Goal: Find specific page/section: Find specific page/section

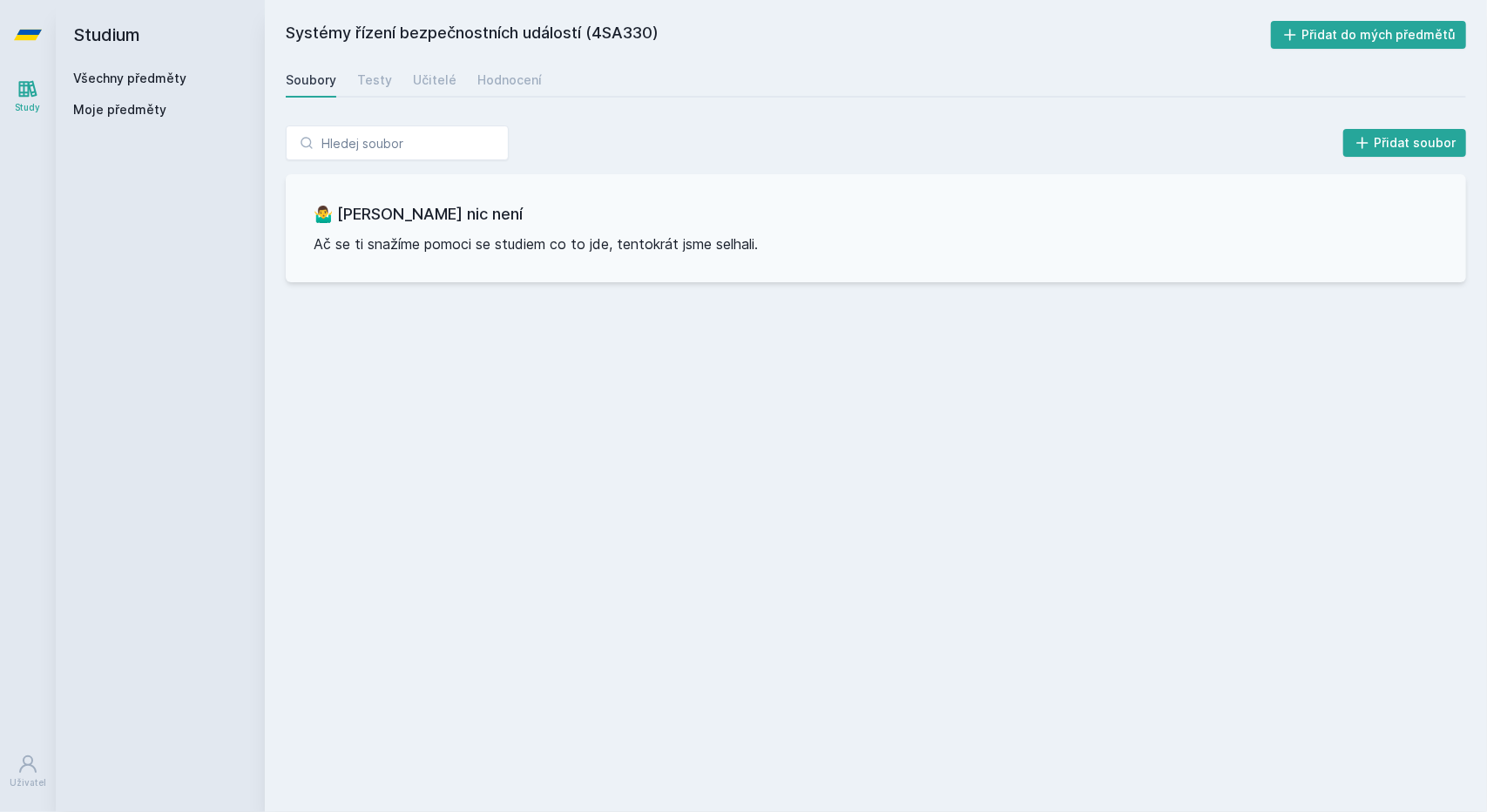
click at [164, 70] on link "Všechny předměty" at bounding box center [130, 78] width 114 height 14
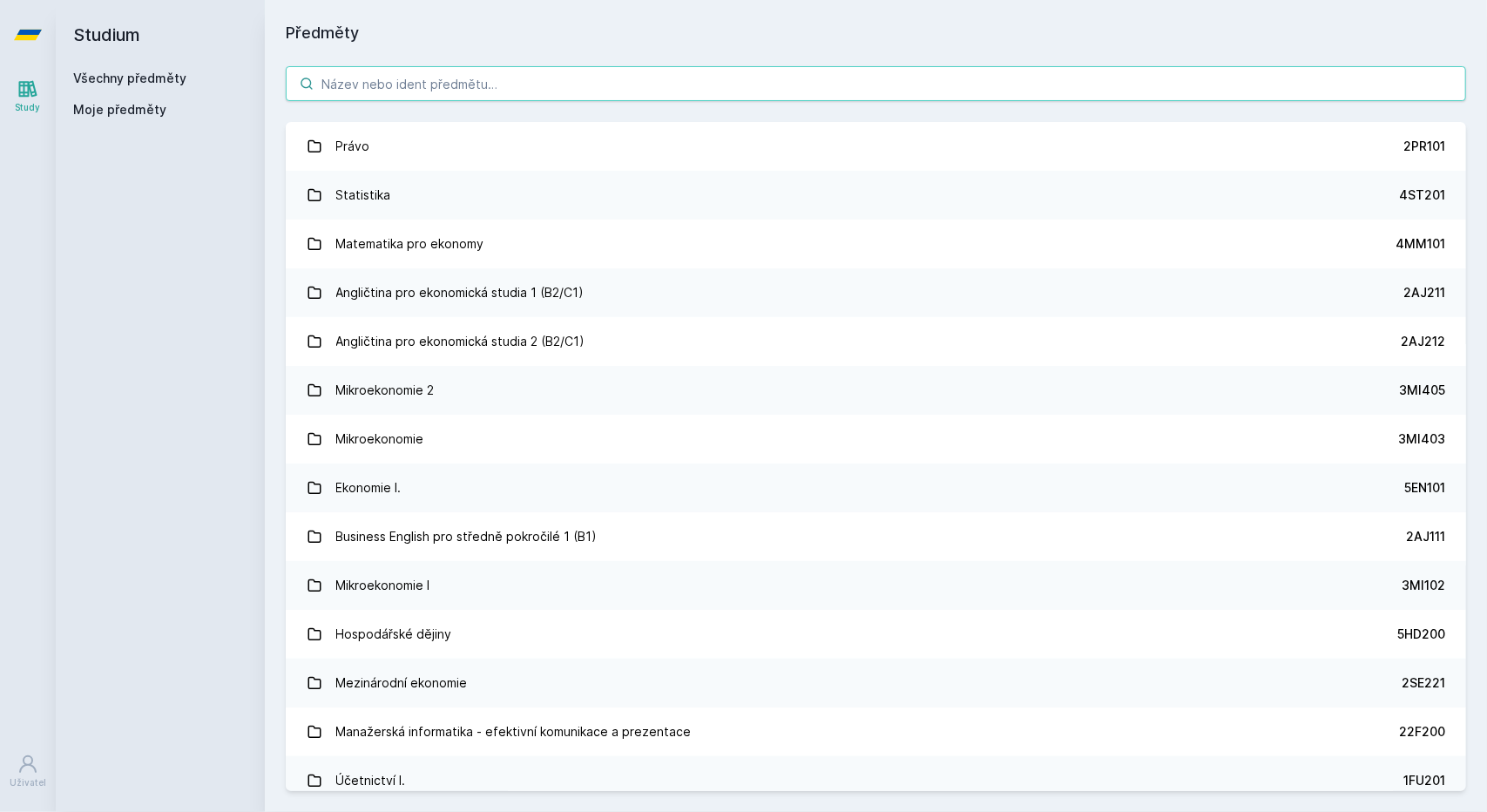
click at [579, 80] on input "search" at bounding box center [876, 83] width 1181 height 35
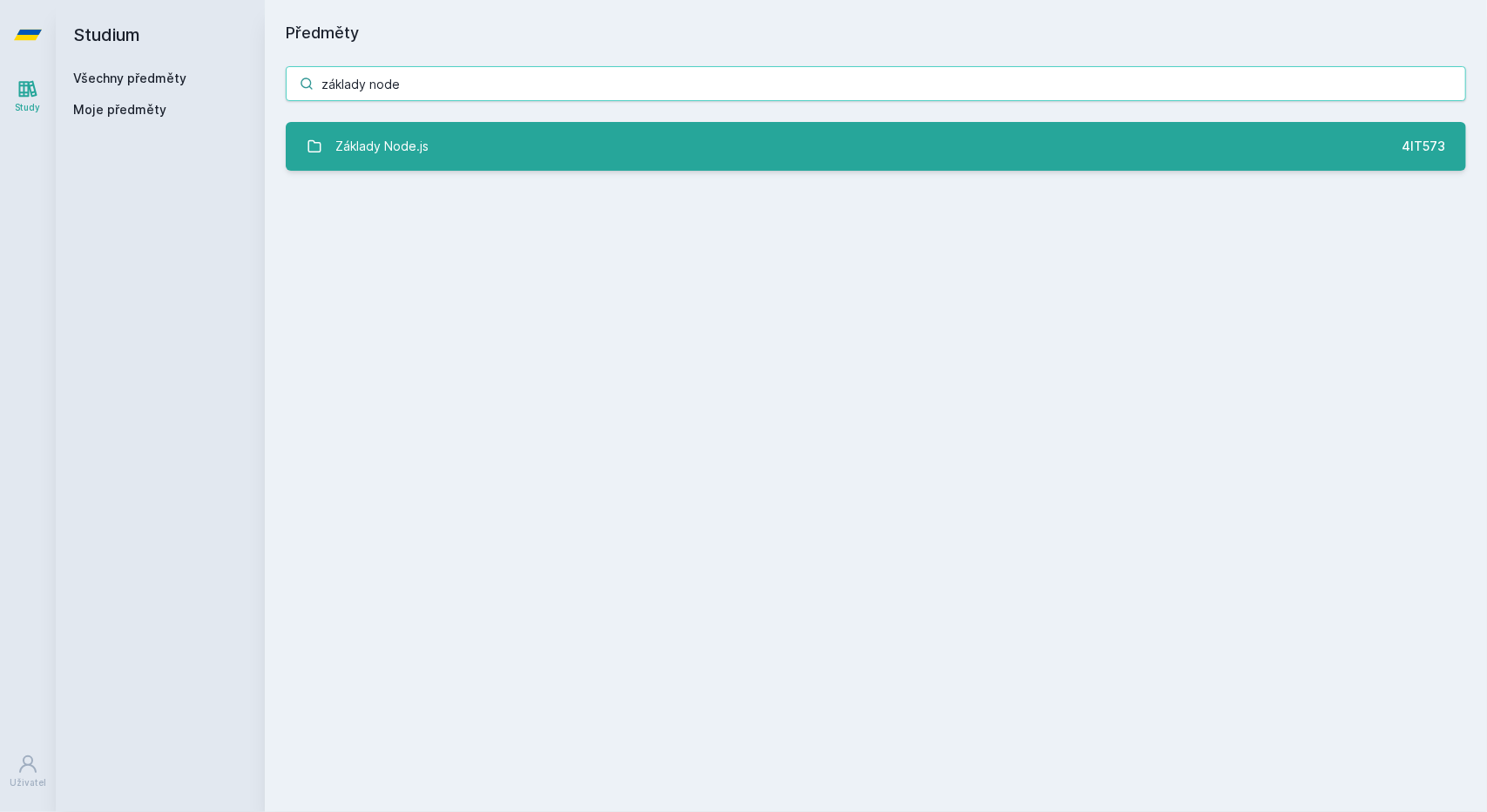
type input "základy node"
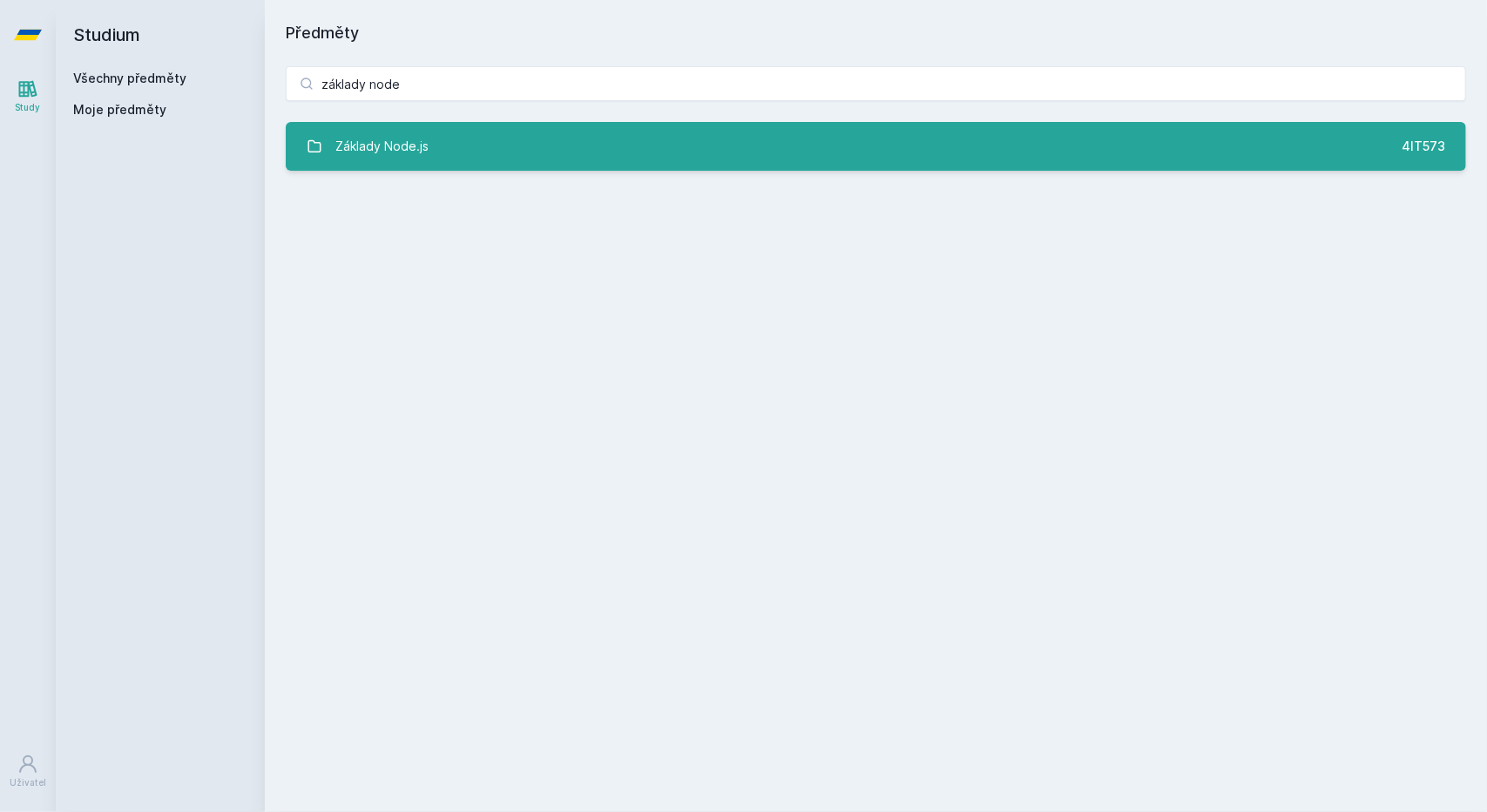
click at [591, 144] on link "Základy Node.js 4IT573" at bounding box center [876, 146] width 1181 height 49
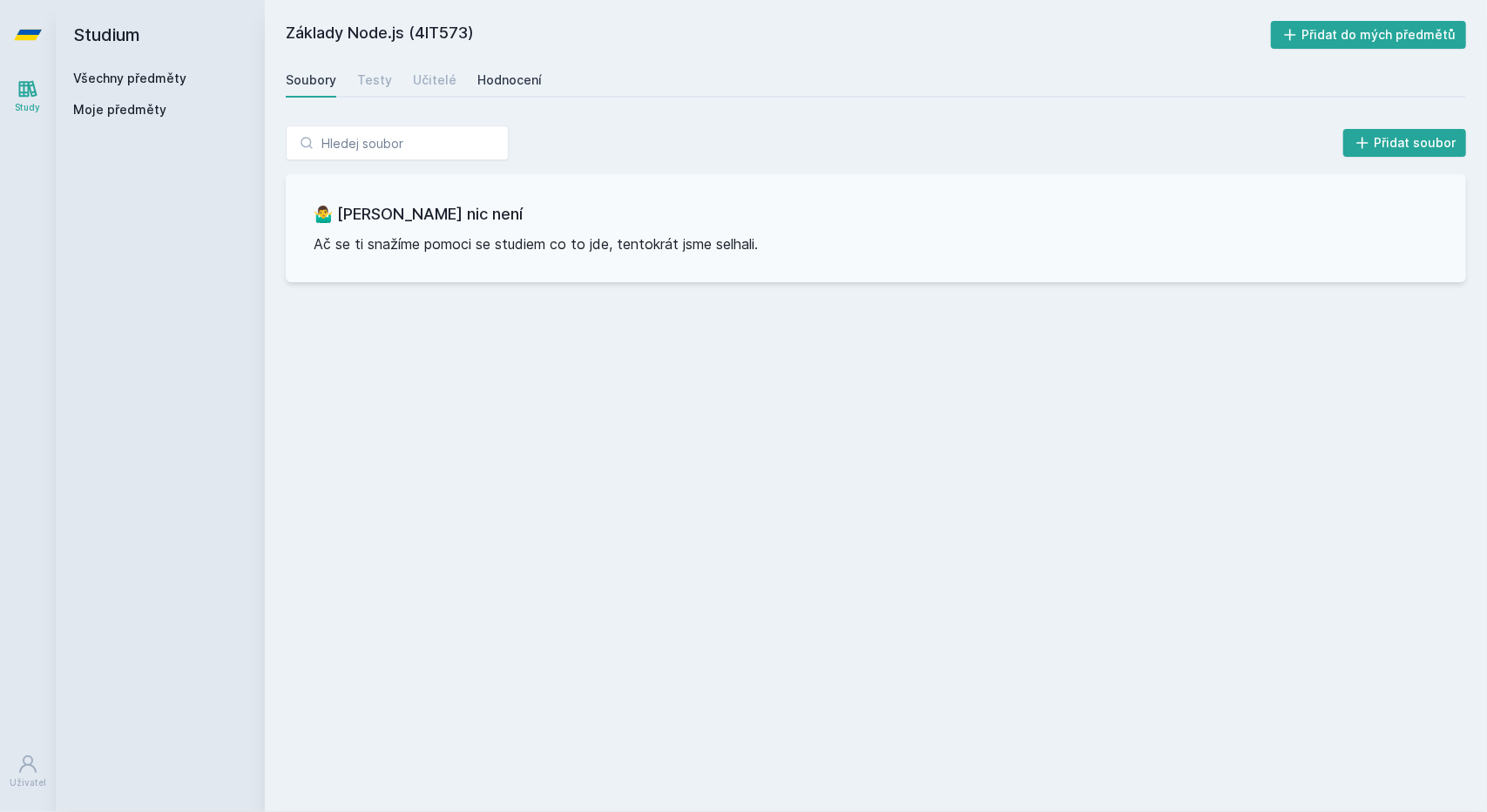
click at [508, 73] on div "Hodnocení" at bounding box center [510, 79] width 65 height 17
click at [439, 83] on div "Učitelé" at bounding box center [434, 79] width 43 height 17
click at [369, 81] on div "Testy" at bounding box center [374, 79] width 35 height 17
